Goal: Transaction & Acquisition: Download file/media

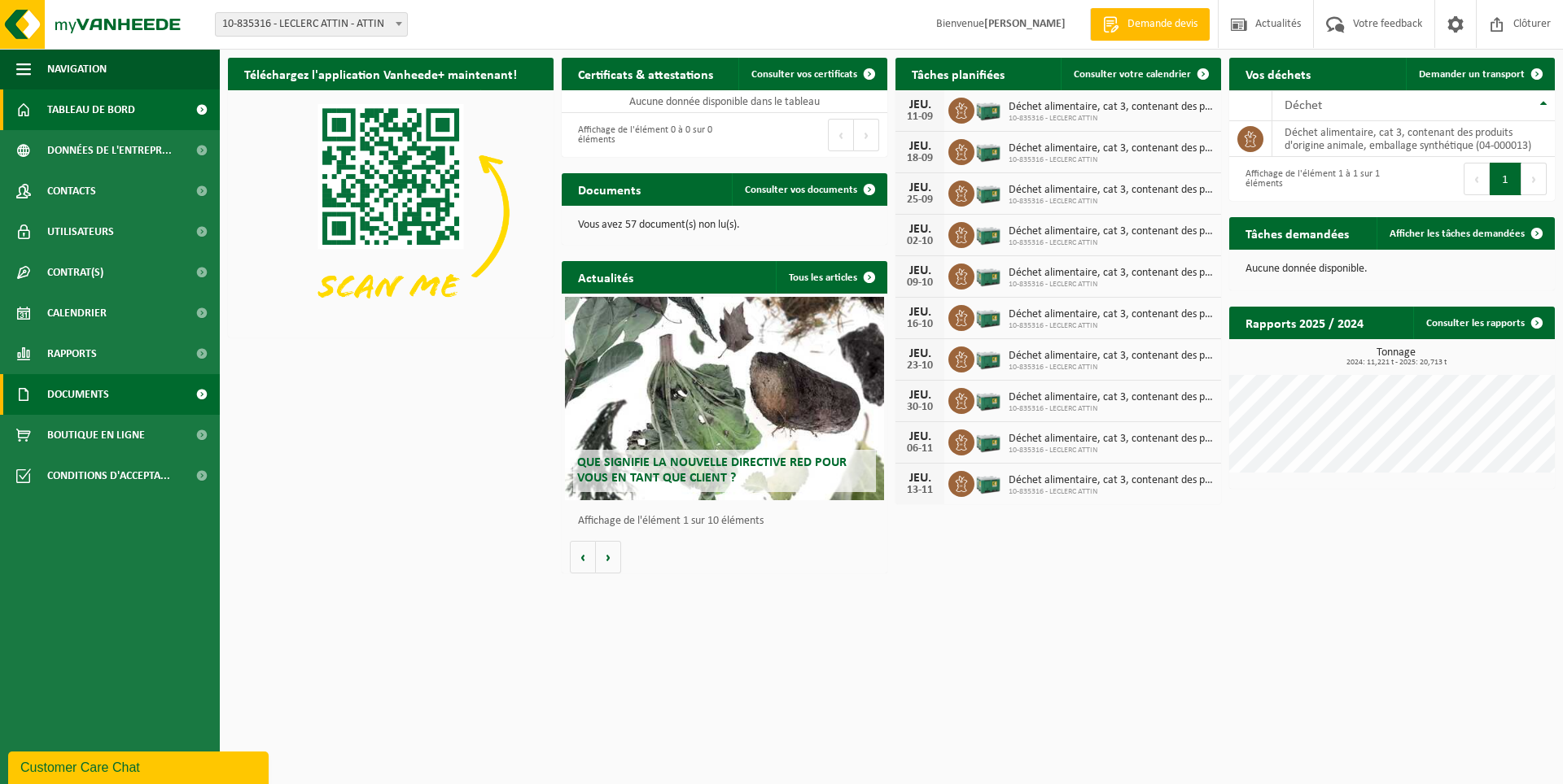
click at [98, 395] on span "Documents" at bounding box center [78, 395] width 62 height 41
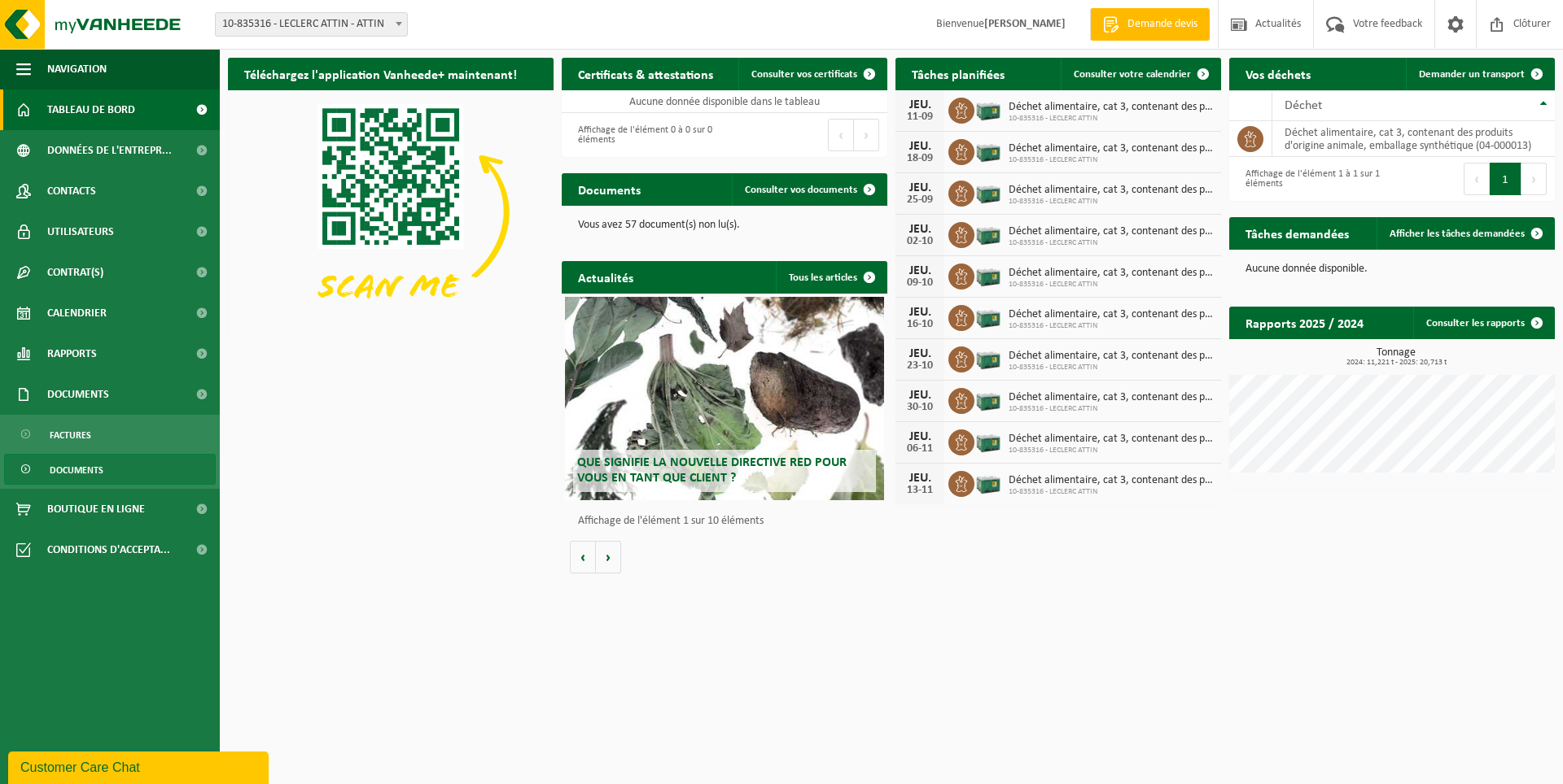
click at [97, 464] on span "Documents" at bounding box center [76, 470] width 54 height 31
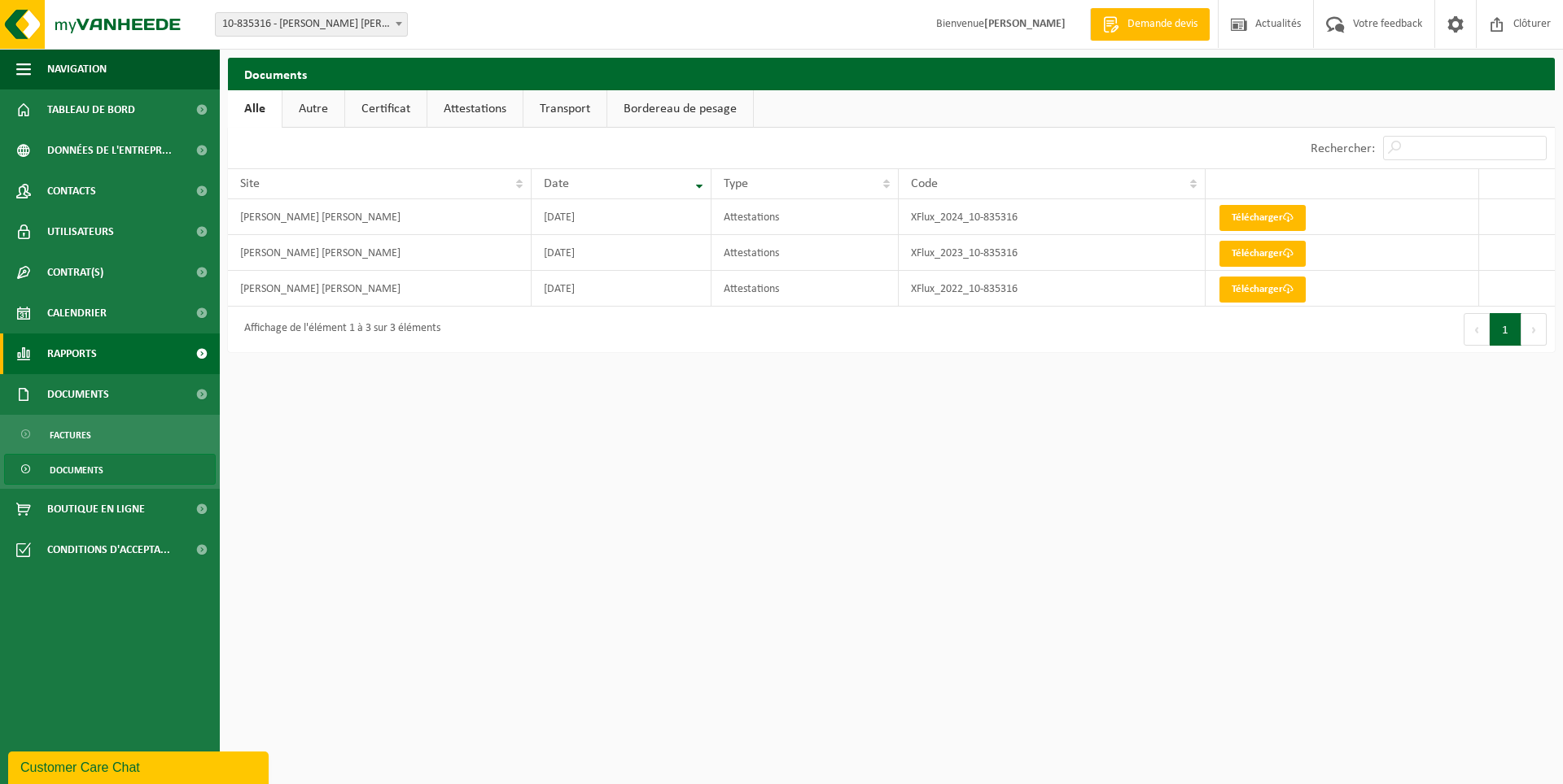
click at [84, 344] on span "Rapports" at bounding box center [72, 354] width 49 height 41
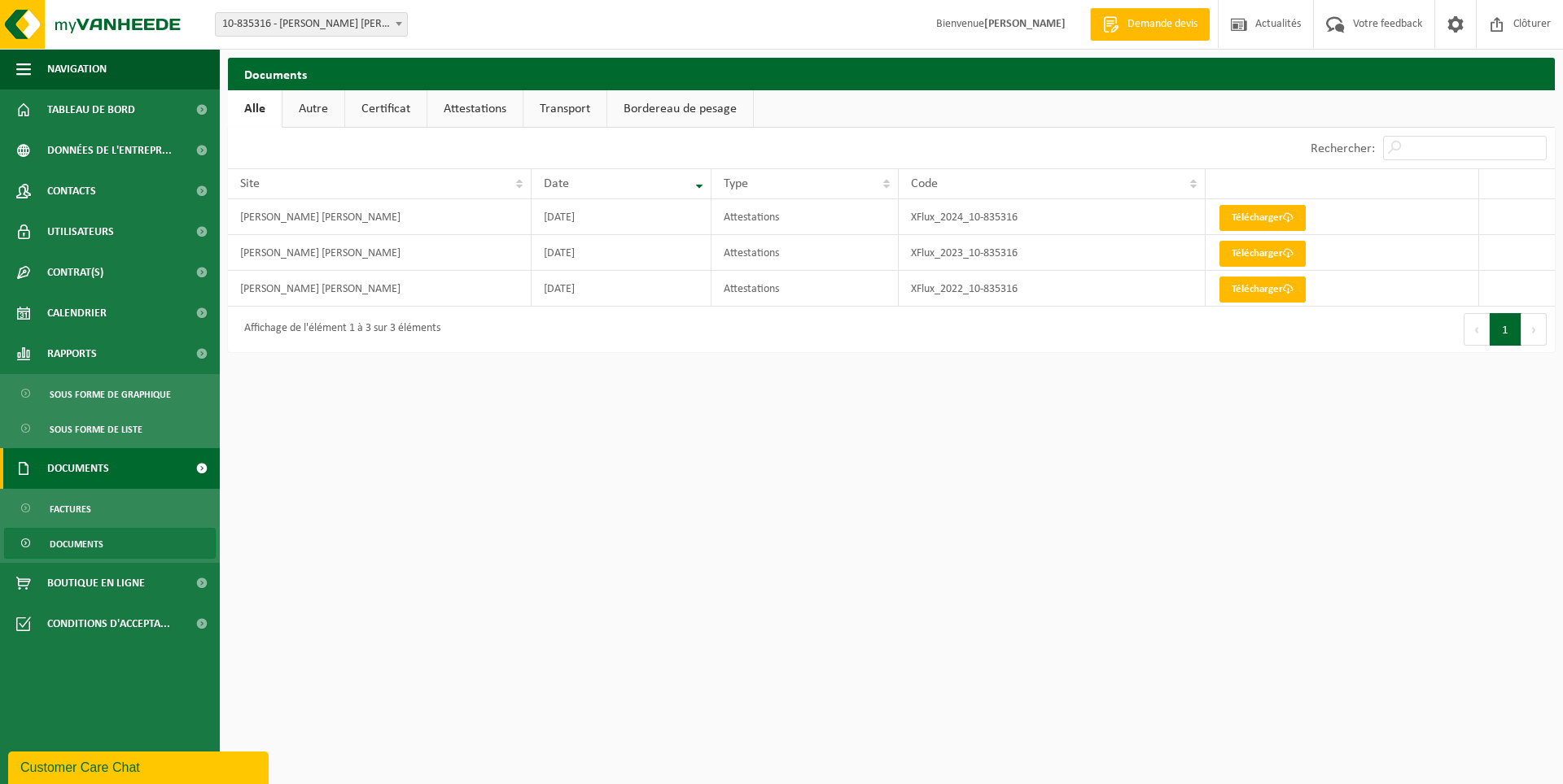
click at [117, 474] on link "Documents" at bounding box center [110, 469] width 220 height 41
click at [117, 470] on link "Documents" at bounding box center [110, 469] width 220 height 41
click at [72, 510] on span "Factures" at bounding box center [70, 510] width 42 height 31
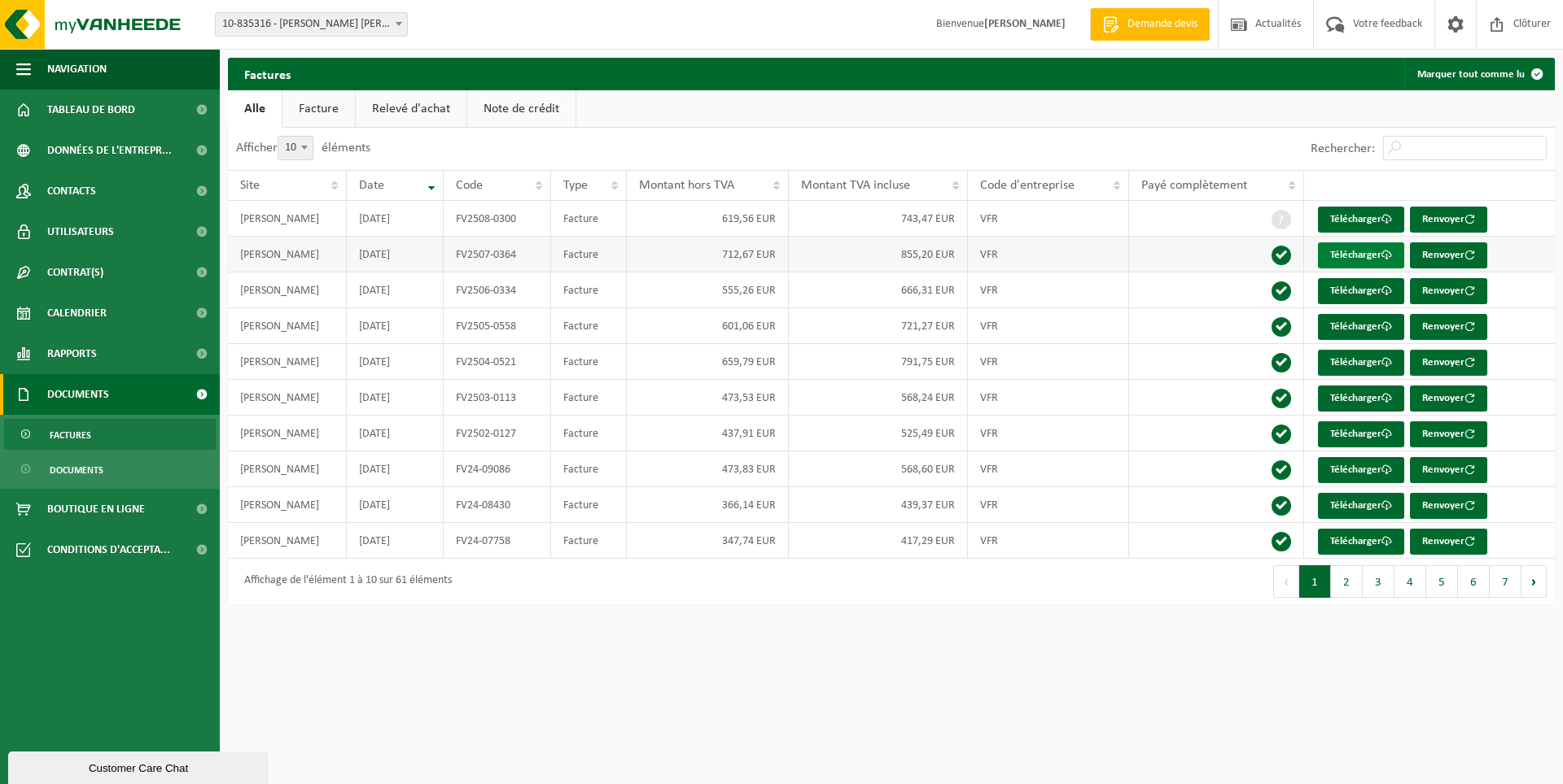
click at [1346, 256] on link "Télécharger" at bounding box center [1361, 256] width 86 height 26
